Goal: Register for event/course

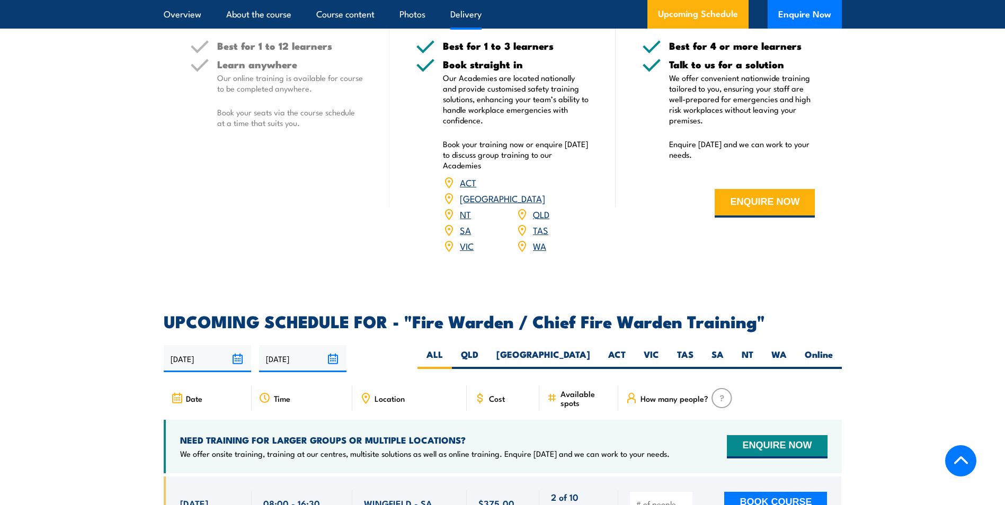
scroll to position [1559, 0]
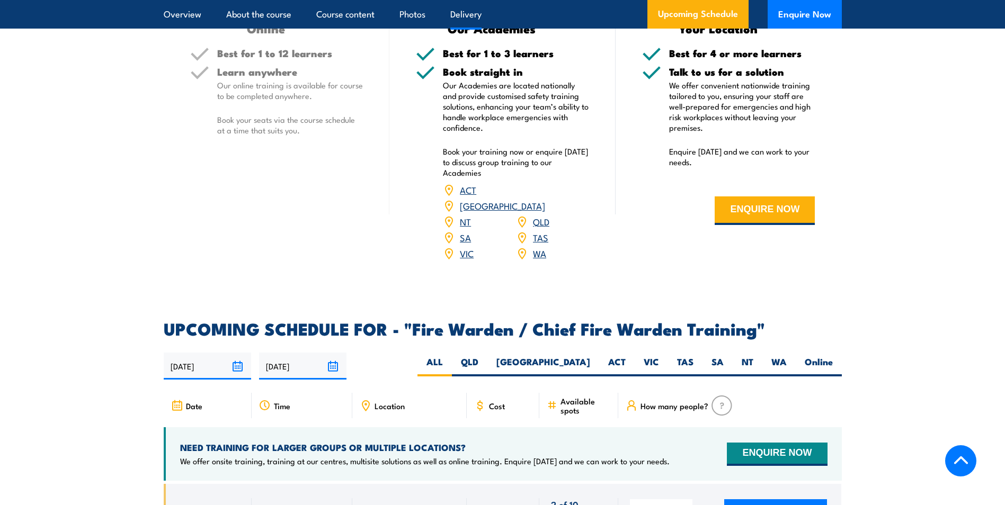
click at [460, 237] on div "SA" at bounding box center [479, 238] width 73 height 16
click at [461, 237] on link "SA" at bounding box center [465, 237] width 11 height 13
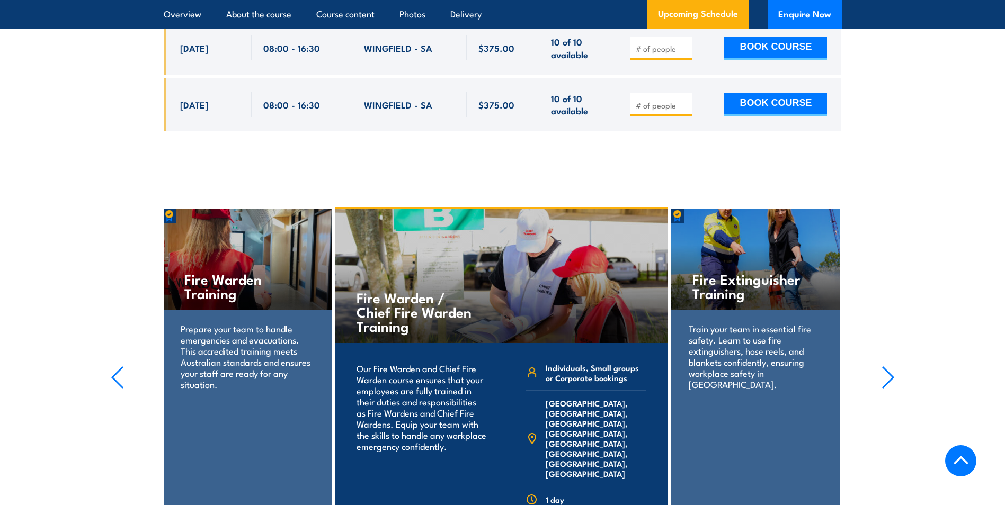
scroll to position [2459, 0]
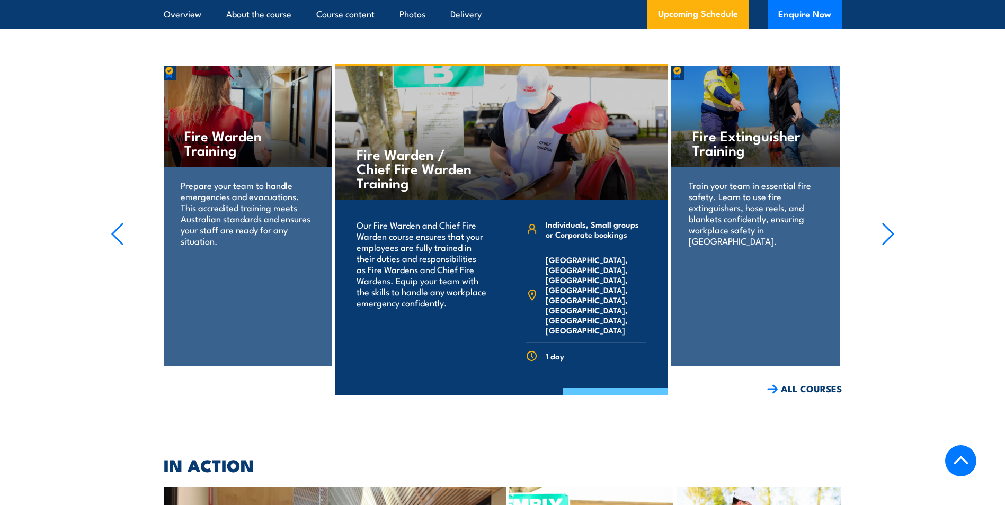
click at [594, 388] on link "COURSE DETAILS" at bounding box center [615, 402] width 105 height 28
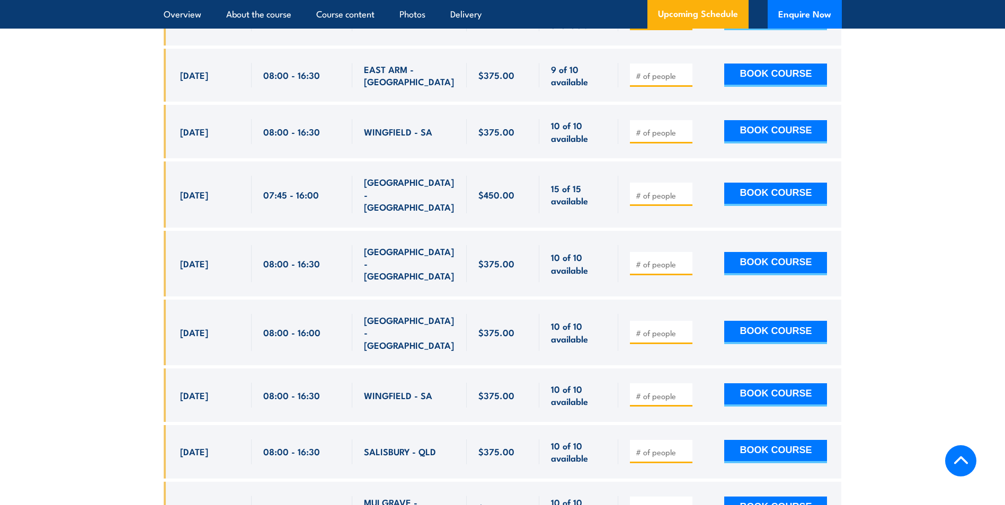
scroll to position [3800, 0]
